Goal: Transaction & Acquisition: Purchase product/service

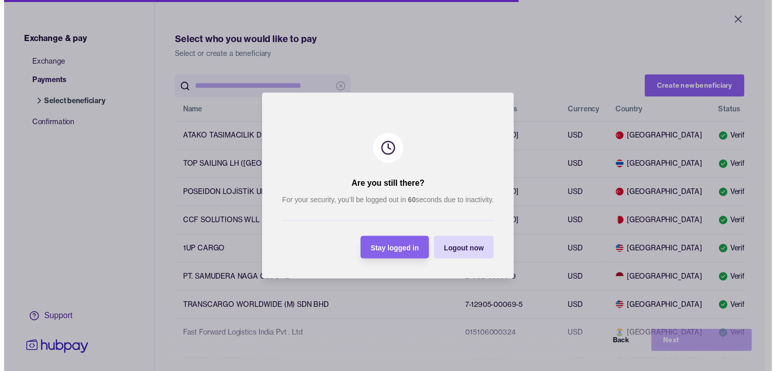
scroll to position [205, 0]
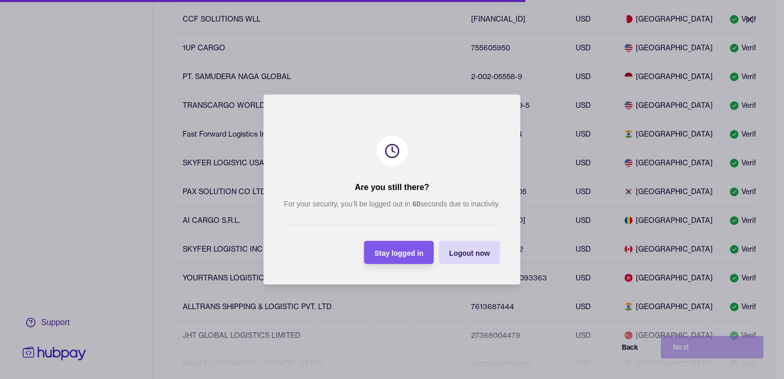
click at [400, 253] on div "Stay logged in" at bounding box center [399, 252] width 49 height 12
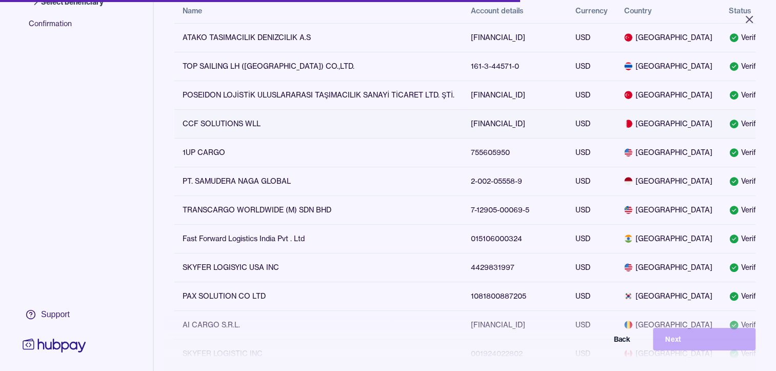
scroll to position [0, 0]
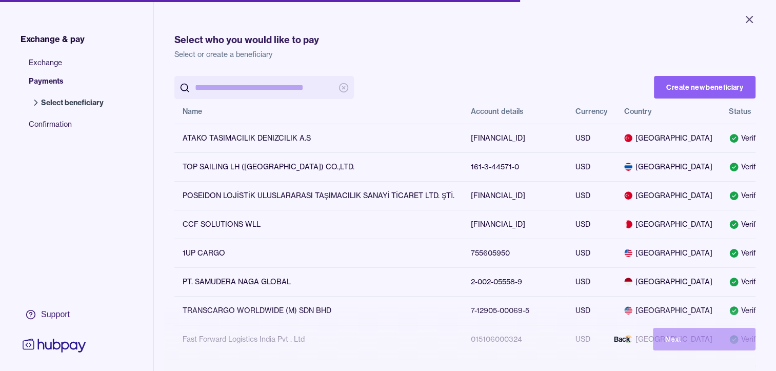
click at [37, 40] on span "Exchange & pay" at bounding box center [53, 39] width 64 height 12
click at [47, 67] on span "Exchange" at bounding box center [71, 66] width 85 height 18
click at [66, 102] on span "Select beneficiary" at bounding box center [72, 103] width 63 height 10
drag, startPoint x: 26, startPoint y: 35, endPoint x: 32, endPoint y: 40, distance: 7.4
click at [27, 35] on span "Exchange & pay" at bounding box center [53, 39] width 64 height 12
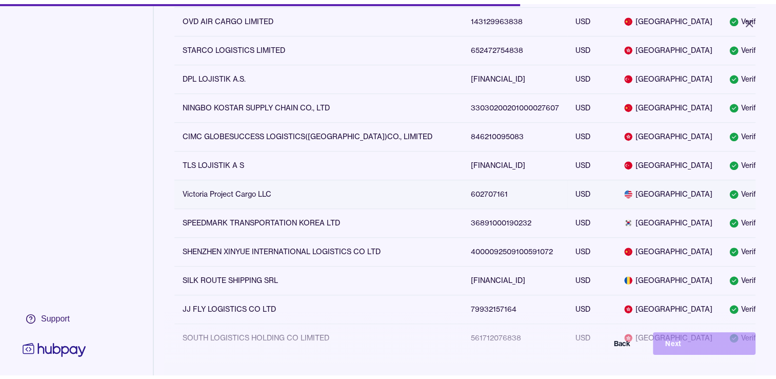
scroll to position [667, 0]
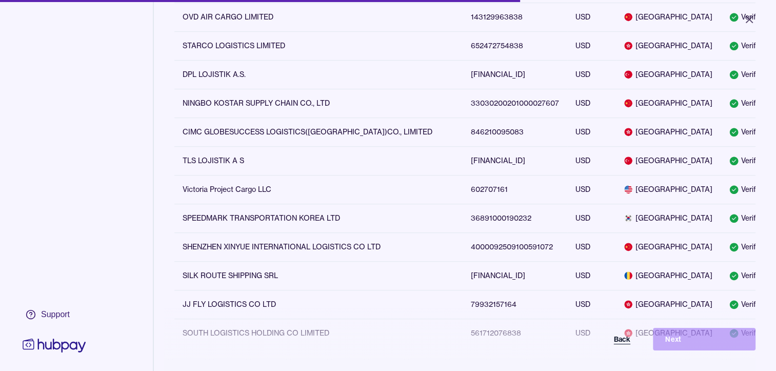
click at [631, 345] on button "Back" at bounding box center [591, 339] width 103 height 23
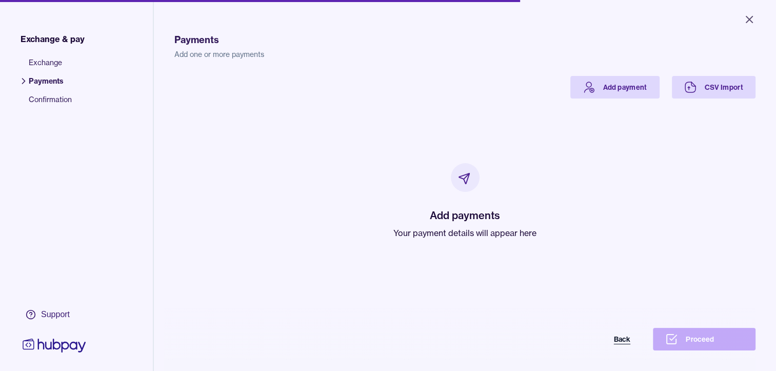
drag, startPoint x: 613, startPoint y: 342, endPoint x: 619, endPoint y: 342, distance: 6.2
click at [618, 342] on button "Back" at bounding box center [591, 339] width 103 height 23
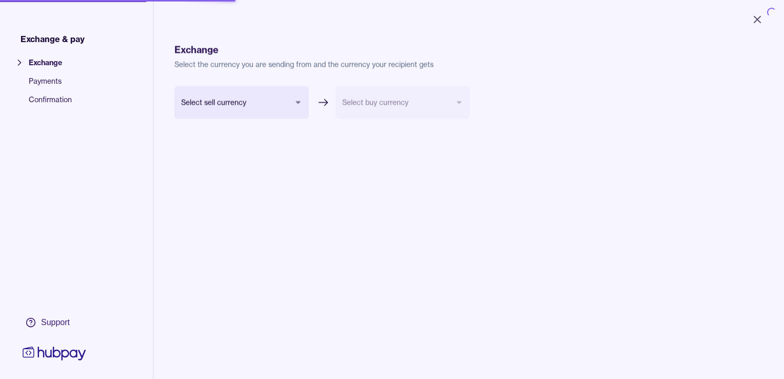
click at [627, 348] on div "Select sell currency Select buy currency Cancel Next" at bounding box center [468, 275] width 589 height 379
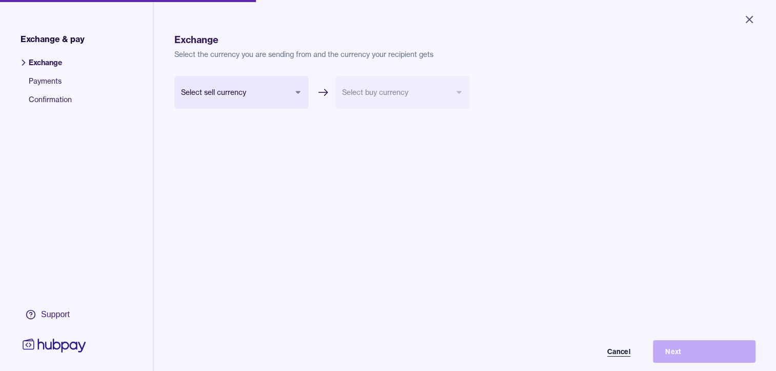
click at [621, 356] on button "Cancel" at bounding box center [591, 351] width 103 height 23
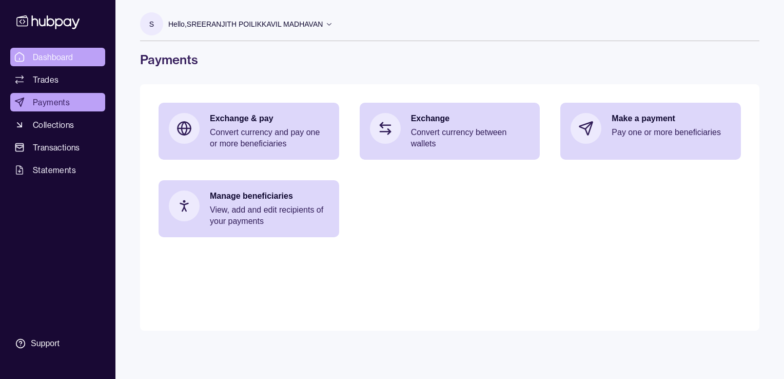
click at [55, 56] on span "Dashboard" at bounding box center [53, 57] width 41 height 12
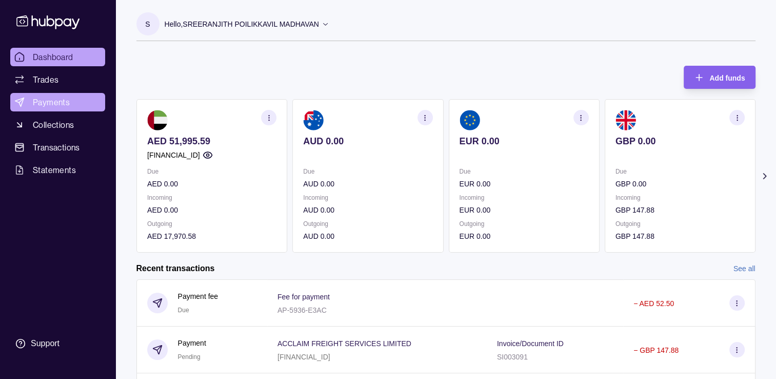
click at [53, 105] on span "Payments" at bounding box center [51, 102] width 37 height 12
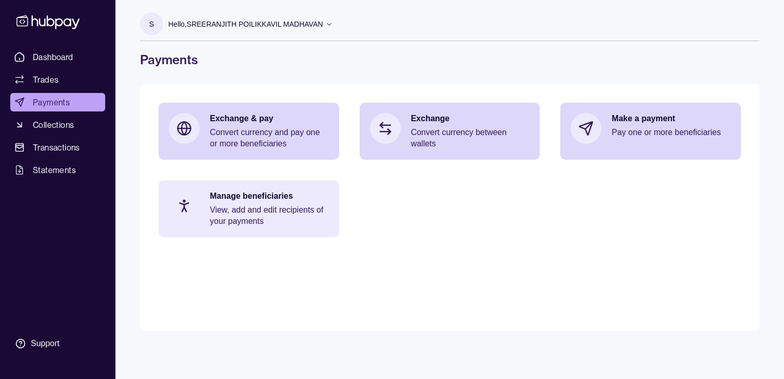
click at [230, 211] on p "View, add and edit recipients of your payments" at bounding box center [269, 215] width 119 height 23
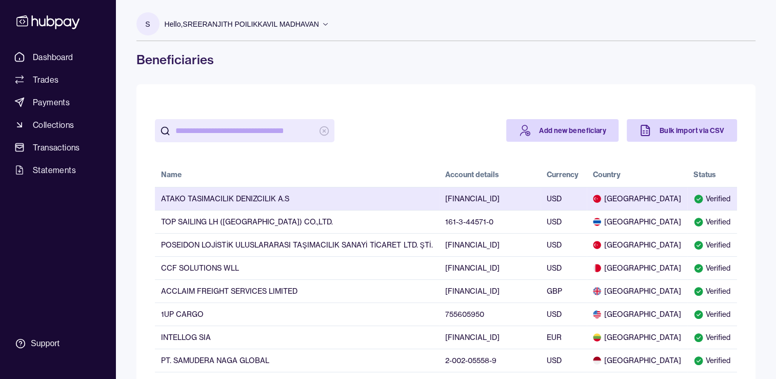
click at [185, 198] on td "ATAKO TASIMACILIK DENIZCILIK A.S" at bounding box center [297, 198] width 284 height 23
click at [241, 200] on td "ATAKO TASIMACILIK DENIZCILIK A.S" at bounding box center [297, 198] width 284 height 23
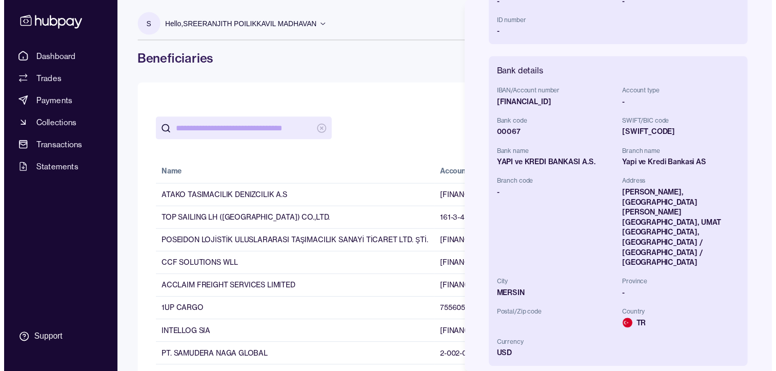
scroll to position [308, 0]
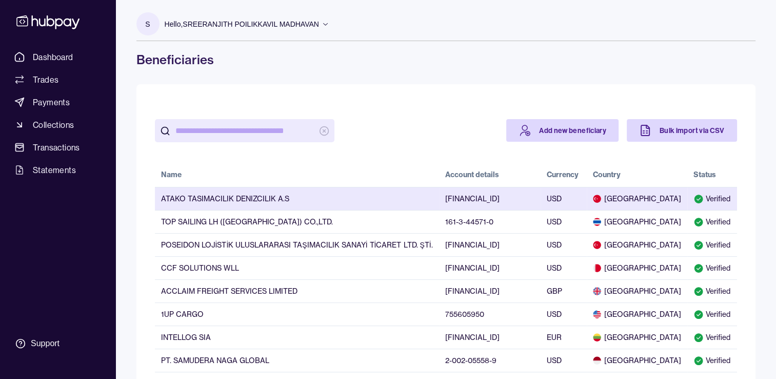
drag, startPoint x: 230, startPoint y: 200, endPoint x: 225, endPoint y: 200, distance: 5.2
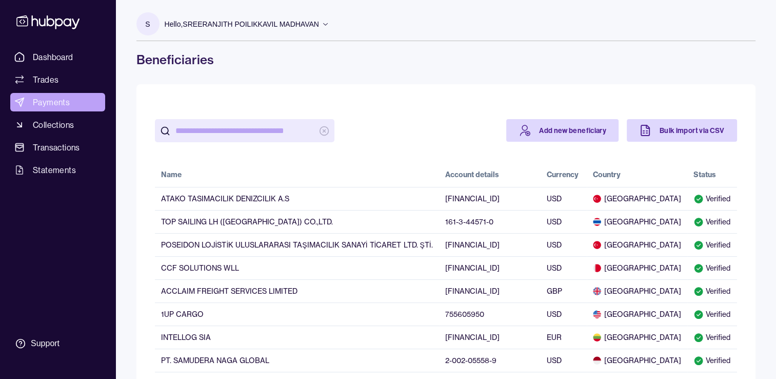
click at [41, 99] on span "Payments" at bounding box center [51, 102] width 37 height 12
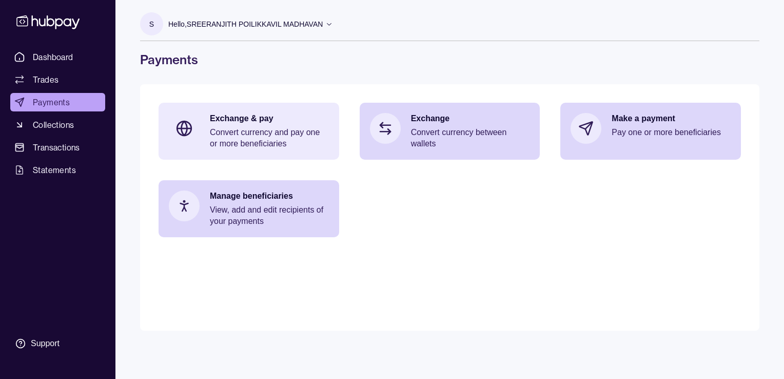
click at [213, 130] on p "Convert currency and pay one or more beneficiaries" at bounding box center [269, 138] width 119 height 23
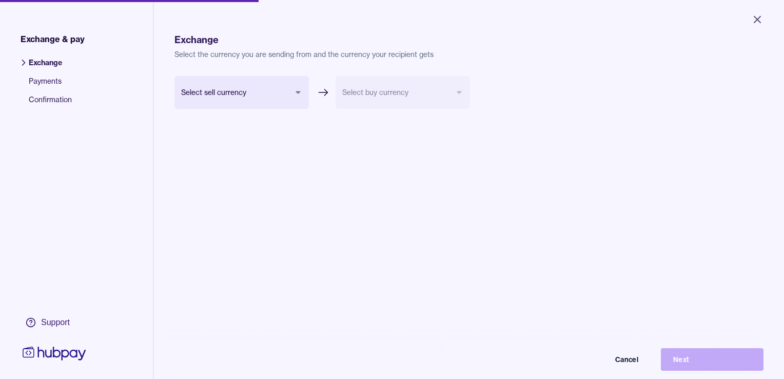
click at [294, 92] on body "Close Exchange & pay Exchange Payments Confirmation Support Exchange Select the…" at bounding box center [392, 189] width 784 height 379
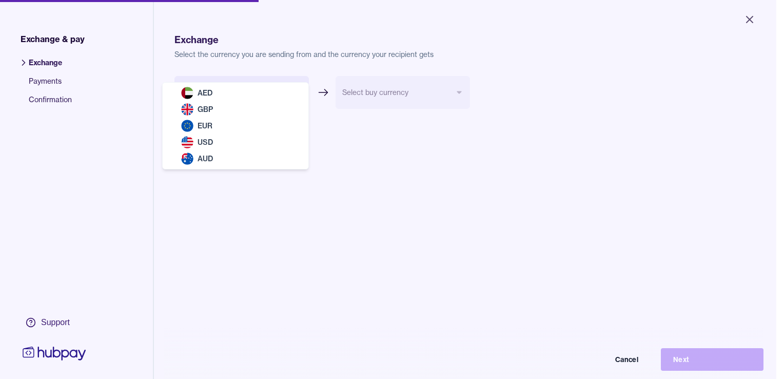
select select "***"
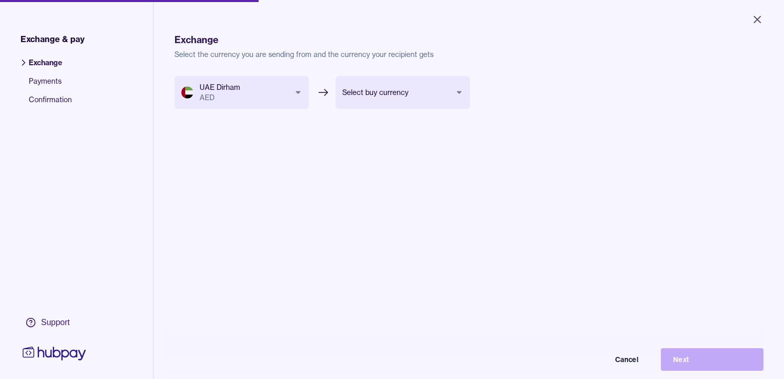
click at [386, 95] on body "Close Exchange & pay Exchange Payments Confirmation Support Exchange Select the…" at bounding box center [392, 189] width 784 height 379
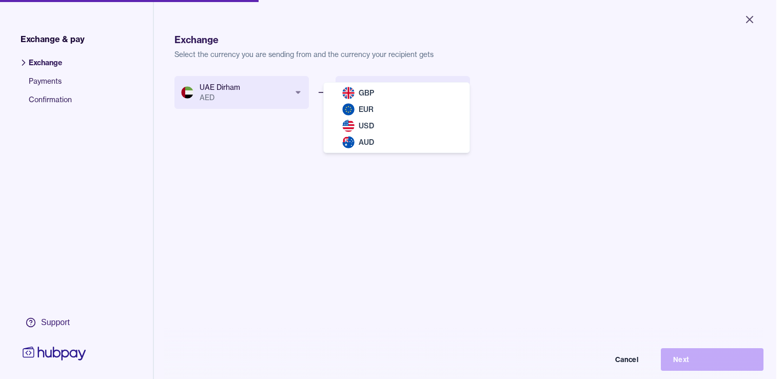
select select "***"
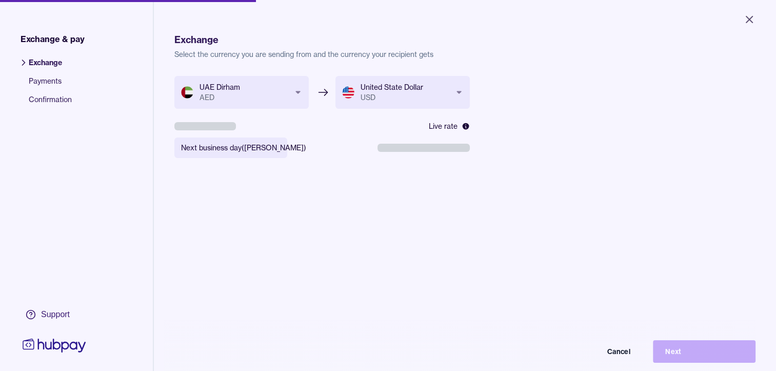
click at [710, 363] on div "Cancel Next" at bounding box center [388, 351] width 735 height 23
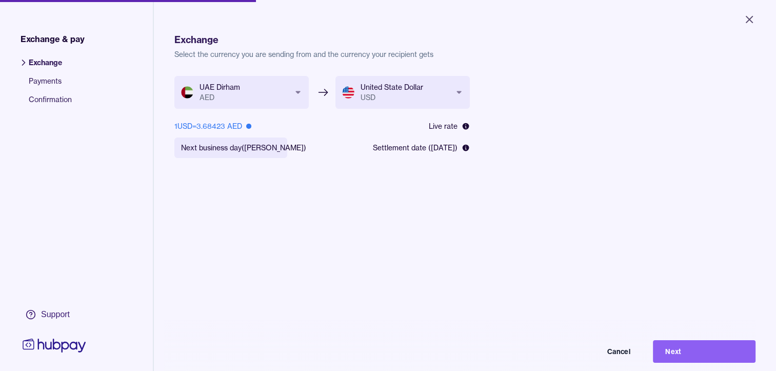
click at [702, 361] on button "Next" at bounding box center [704, 351] width 103 height 23
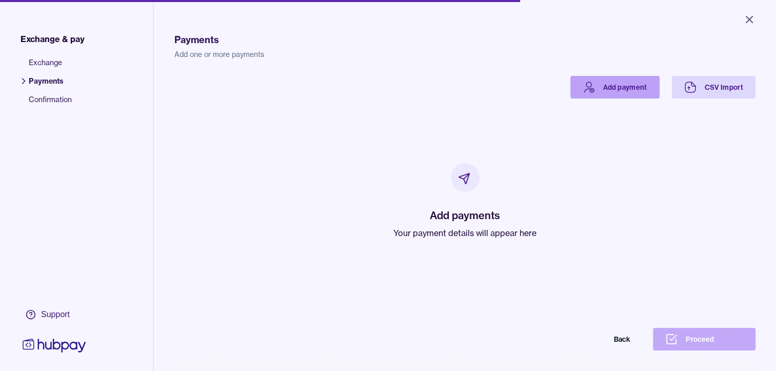
click at [599, 84] on link "Add payment" at bounding box center [615, 87] width 89 height 23
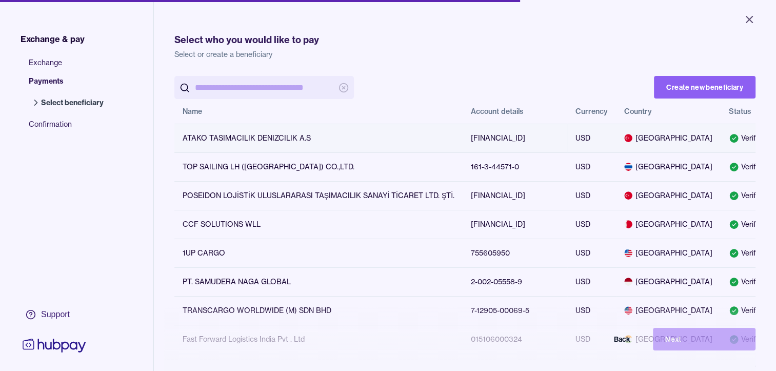
click at [721, 144] on td "Verified" at bounding box center [747, 138] width 53 height 29
drag, startPoint x: 750, startPoint y: 134, endPoint x: 732, endPoint y: 139, distance: 17.9
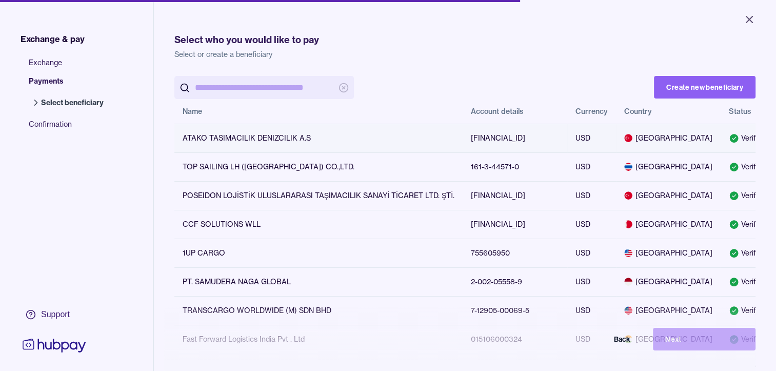
scroll to position [0, 10]
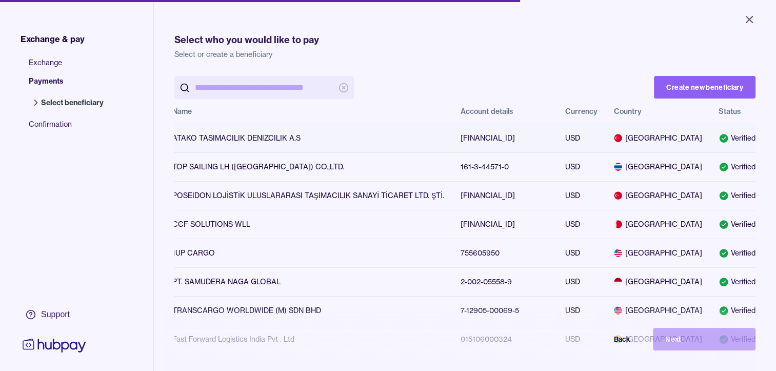
click at [579, 149] on tr "ATAKO TASIMACILIK DENIZCILIK A.S TR290006701000000000111902 USD Turkey Verified" at bounding box center [473, 138] width 618 height 29
drag, startPoint x: 556, startPoint y: 149, endPoint x: 548, endPoint y: 149, distance: 8.2
click at [548, 149] on td "[FINANCIAL_ID]" at bounding box center [505, 138] width 105 height 29
drag, startPoint x: 548, startPoint y: 149, endPoint x: 425, endPoint y: 148, distance: 122.7
click at [425, 148] on tr "ATAKO TASIMACILIK DENIZCILIK A.S TR290006701000000000111902 USD Turkey Verified" at bounding box center [473, 138] width 618 height 29
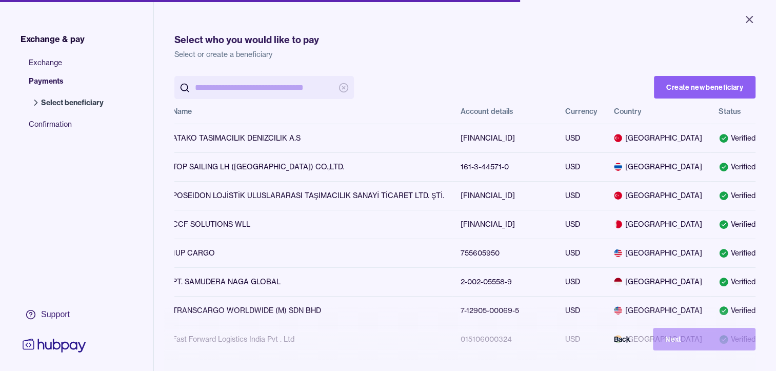
click at [671, 350] on div "Back Next" at bounding box center [388, 339] width 735 height 23
drag, startPoint x: 187, startPoint y: 151, endPoint x: 181, endPoint y: 137, distance: 15.4
click at [185, 143] on td "ATAKO TASIMACILIK DENIZCILIK A.S" at bounding box center [308, 138] width 288 height 29
click at [180, 136] on td "ATAKO TASIMACILIK DENIZCILIK A.S" at bounding box center [308, 138] width 288 height 29
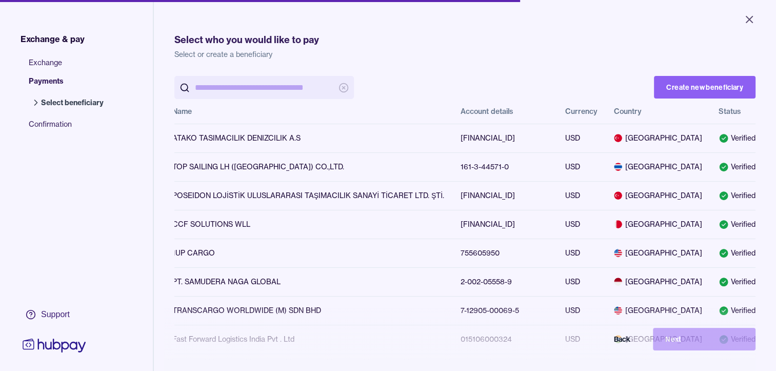
click at [234, 89] on input "search" at bounding box center [264, 87] width 139 height 23
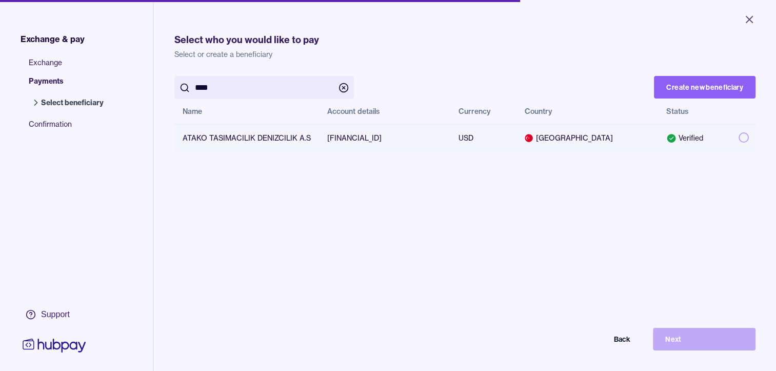
type input "****"
click at [739, 137] on button "button" at bounding box center [744, 137] width 10 height 10
click at [713, 343] on button "Next" at bounding box center [704, 339] width 103 height 23
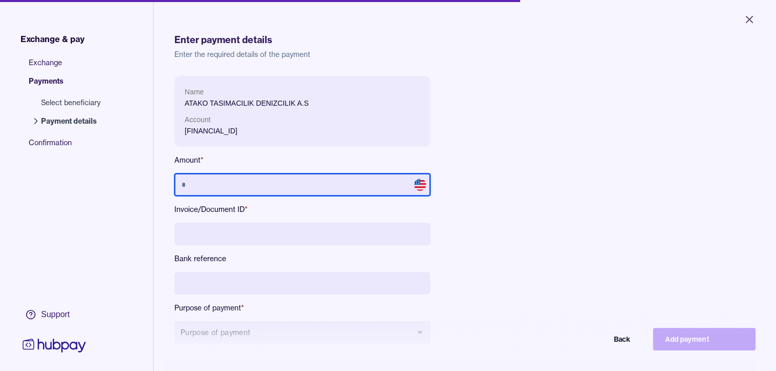
click at [256, 188] on input "text" at bounding box center [302, 184] width 256 height 23
type input "*****"
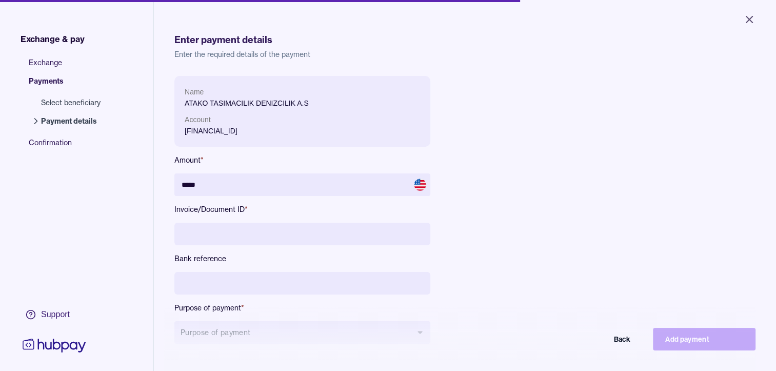
click at [241, 234] on input at bounding box center [302, 234] width 256 height 23
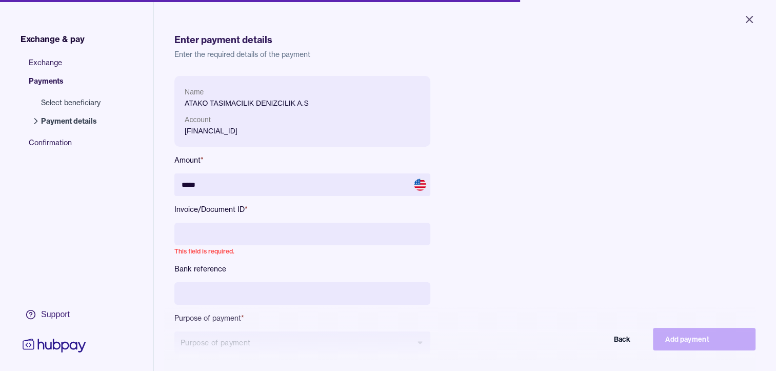
paste input "**********"
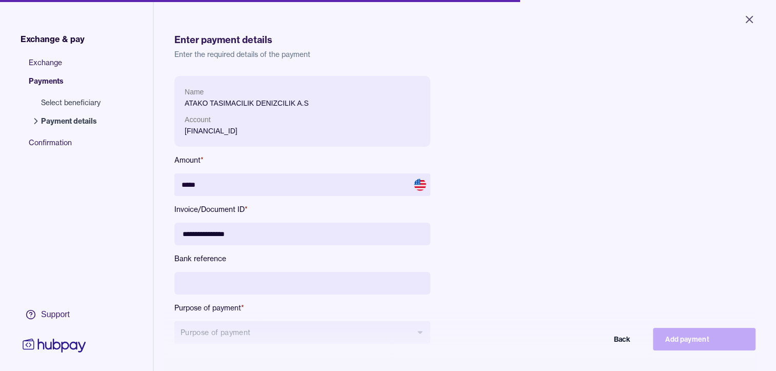
click at [231, 234] on input "**********" at bounding box center [302, 234] width 256 height 23
click at [273, 238] on input "**********" at bounding box center [302, 234] width 256 height 23
paste input "**********"
type input "**********"
click at [269, 275] on input at bounding box center [302, 283] width 256 height 23
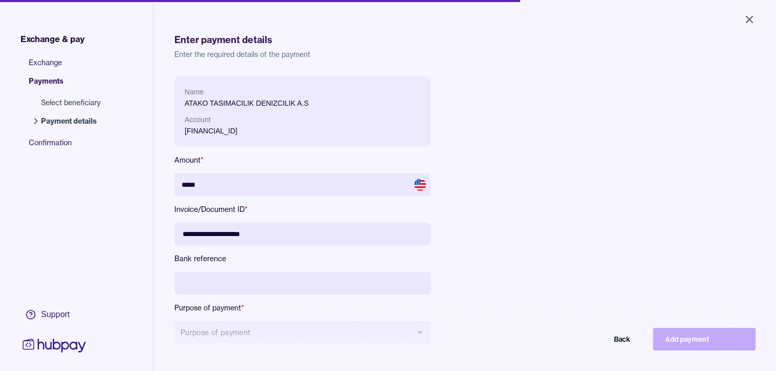
click at [258, 284] on input at bounding box center [302, 283] width 256 height 23
type input "**********"
click at [262, 332] on button "Purpose of payment" at bounding box center [302, 332] width 256 height 23
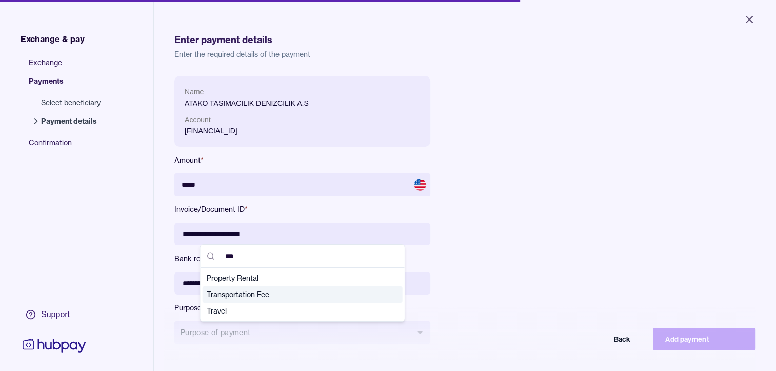
type input "***"
click at [247, 293] on span "Transportation Fee" at bounding box center [297, 294] width 180 height 10
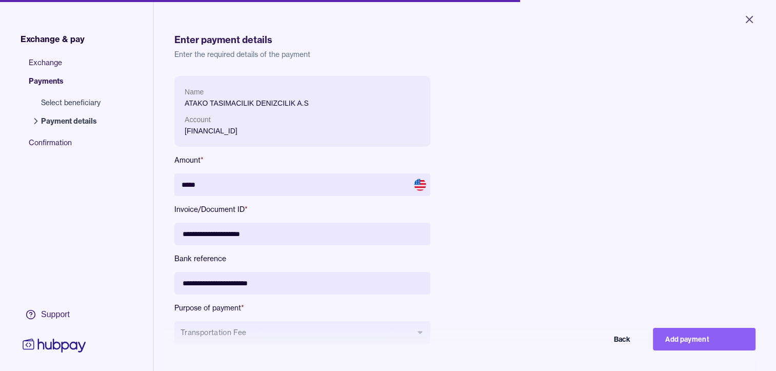
click at [300, 120] on p "Account" at bounding box center [303, 119] width 236 height 11
click at [723, 345] on button "Add payment" at bounding box center [704, 339] width 103 height 23
type input "****"
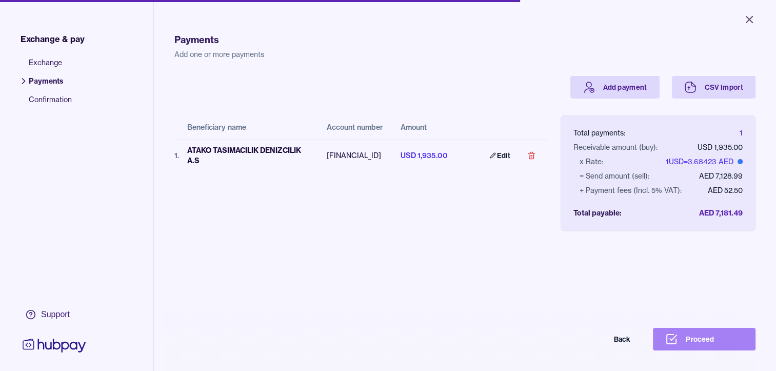
click at [698, 344] on button "Proceed" at bounding box center [704, 339] width 103 height 23
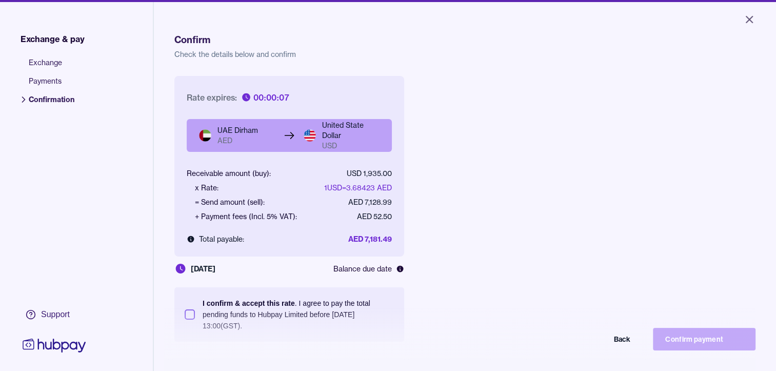
click at [177, 315] on section "I confirm & accept this rate . I agree to pay the total pending funds to Hubpay…" at bounding box center [289, 314] width 230 height 54
click at [185, 316] on button "I confirm & accept this rate . I agree to pay the total pending funds to Hubpay…" at bounding box center [190, 314] width 10 height 10
click at [697, 347] on button "Confirm payment" at bounding box center [704, 339] width 103 height 23
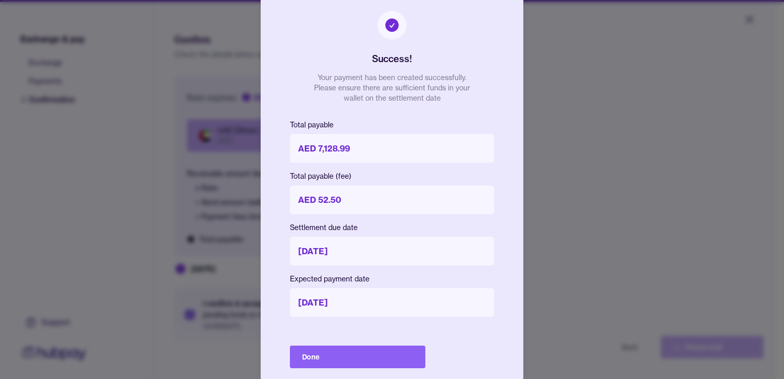
click at [370, 355] on button "Done" at bounding box center [357, 356] width 135 height 23
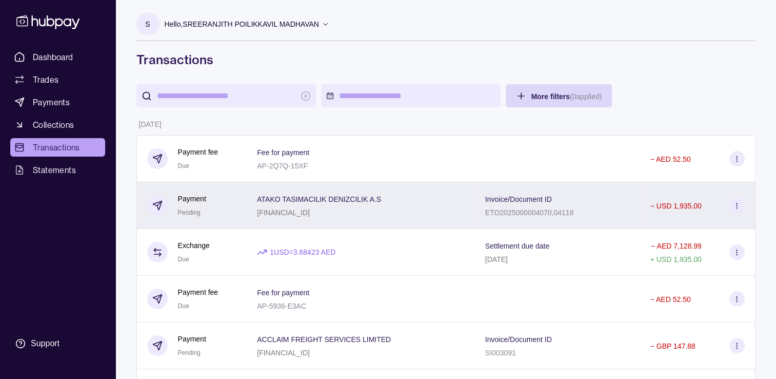
click at [265, 204] on span "ATAKO TASIMACILIK DENIZCILIK A.S" at bounding box center [319, 198] width 124 height 12
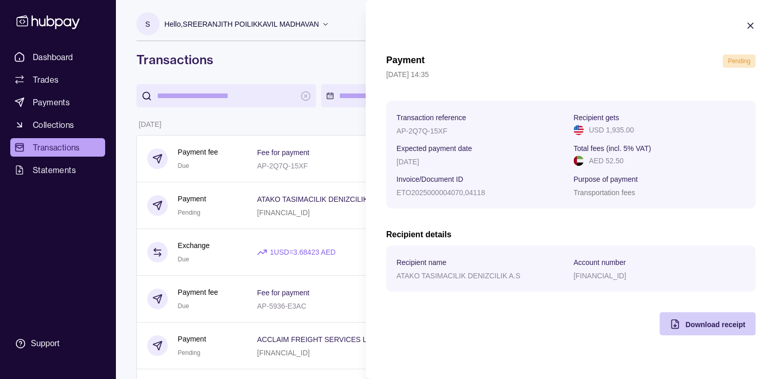
click at [686, 324] on div "Download receipt" at bounding box center [700, 323] width 91 height 23
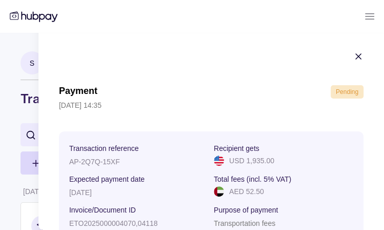
click at [69, 44] on section "Payment Pending 29 Sep 2025 | 14:35 Transaction reference AP-2Q7Q-15XF Recipien…" at bounding box center [211, 209] width 346 height 356
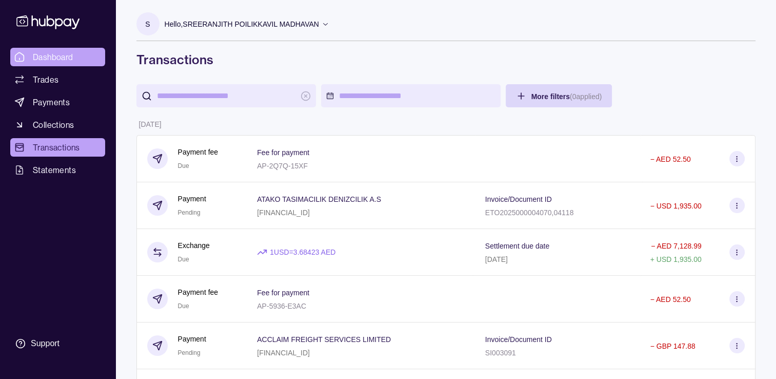
click at [55, 53] on span "Dashboard" at bounding box center [53, 57] width 41 height 12
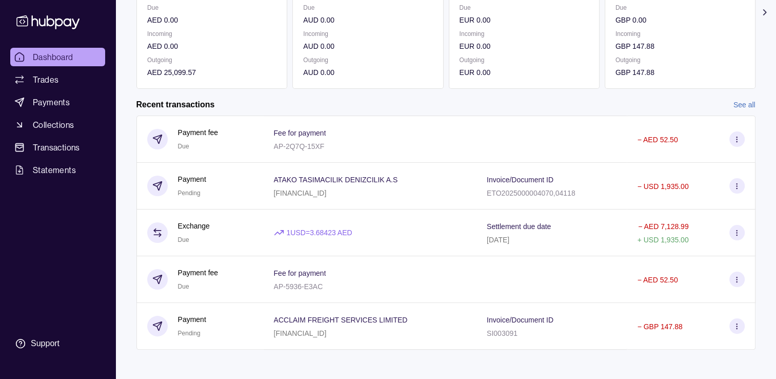
scroll to position [168, 0]
